Goal: Information Seeking & Learning: Learn about a topic

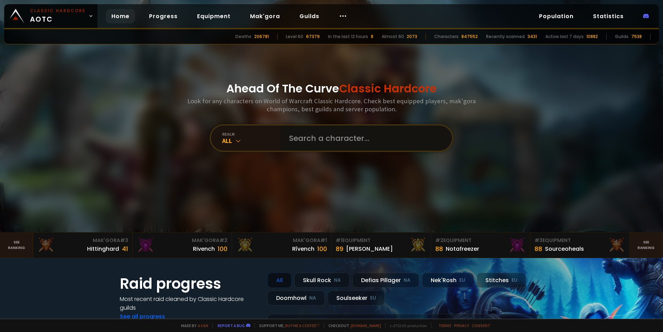
click at [308, 142] on input "text" at bounding box center [364, 137] width 159 height 25
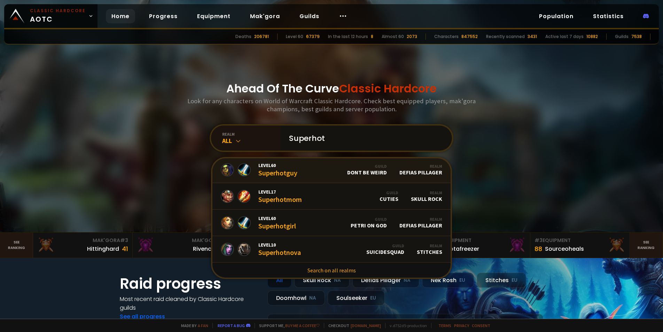
scroll to position [55, 0]
type input "Superhot"
click at [251, 140] on div "All" at bounding box center [251, 141] width 59 height 8
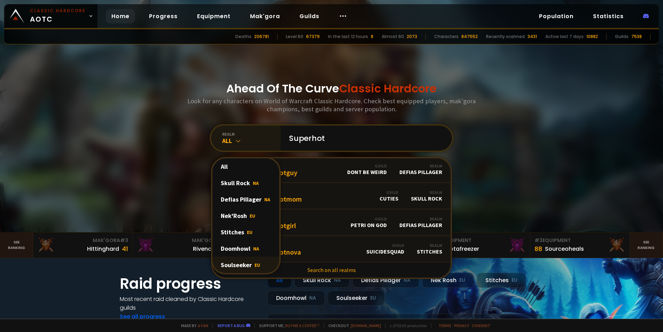
click at [243, 264] on div "Soulseeker EU" at bounding box center [245, 264] width 67 height 16
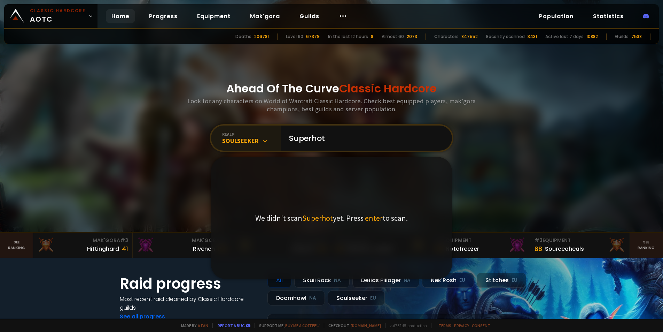
scroll to position [0, 0]
click at [325, 131] on input "Superhot" at bounding box center [364, 137] width 159 height 25
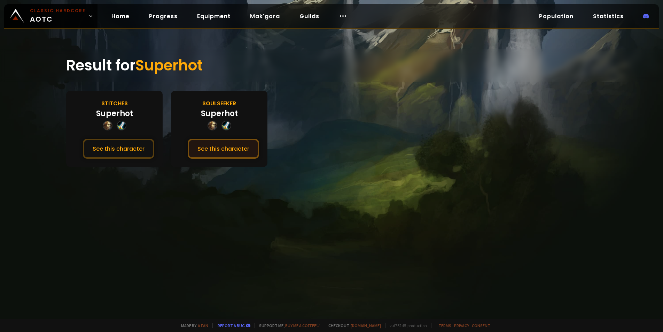
click at [224, 149] on button "See this character" at bounding box center [223, 149] width 71 height 20
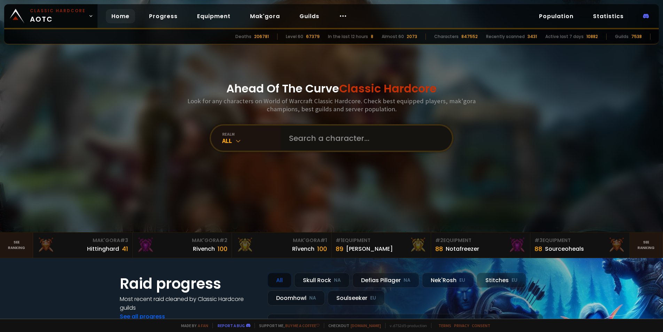
click at [327, 135] on input "text" at bounding box center [364, 137] width 159 height 25
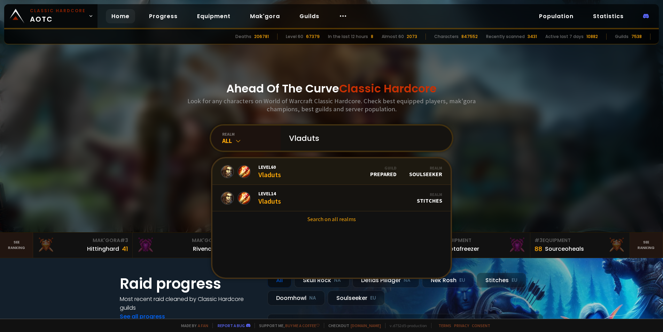
type input "Vladuts"
click at [305, 182] on link "Level 60 Vladuts Guild Prepared Realm Soulseeker" at bounding box center [331, 171] width 238 height 26
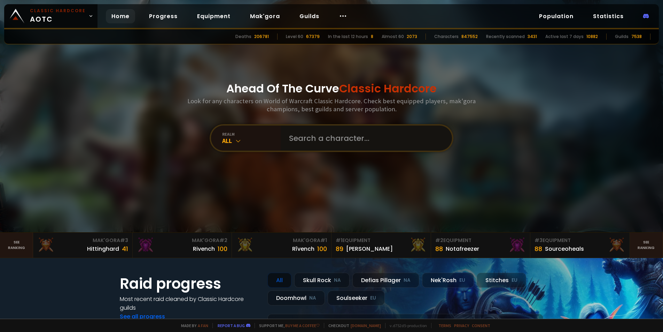
click at [346, 140] on input "text" at bounding box center [364, 137] width 159 height 25
type input "Droodesse"
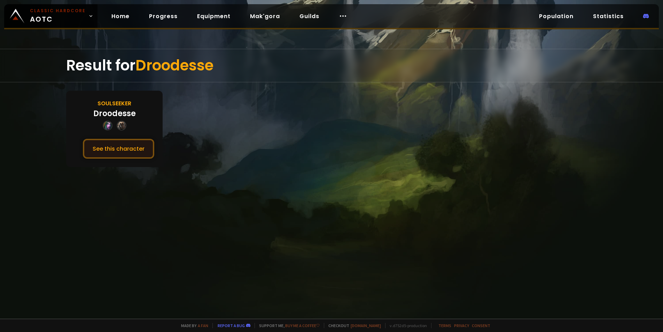
click at [110, 141] on button "See this character" at bounding box center [118, 149] width 71 height 20
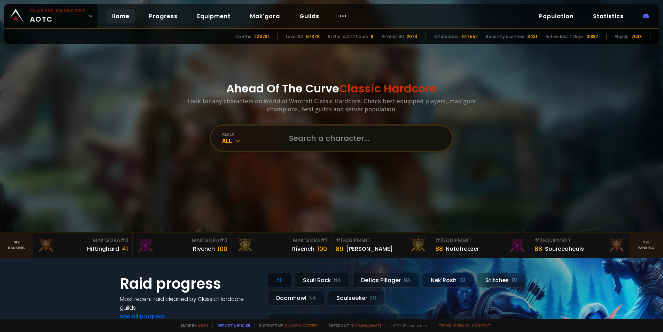
click at [329, 149] on input "text" at bounding box center [364, 137] width 159 height 25
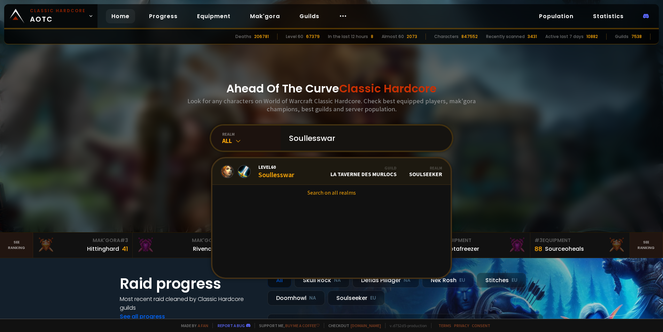
type input "Soullesswar"
click at [305, 177] on link "Level 60 Soullesswar Guild La Taverne des Murlocs Realm Soulseeker" at bounding box center [331, 171] width 238 height 26
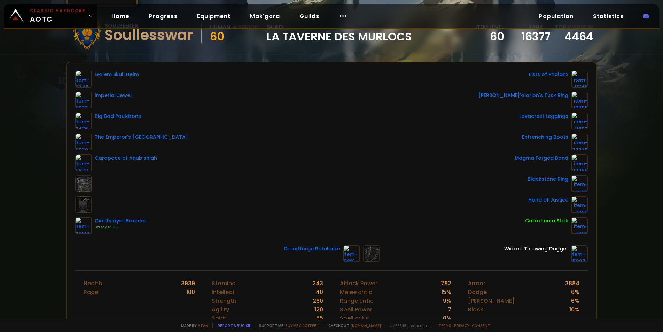
scroll to position [104, 0]
